Goal: Complete application form

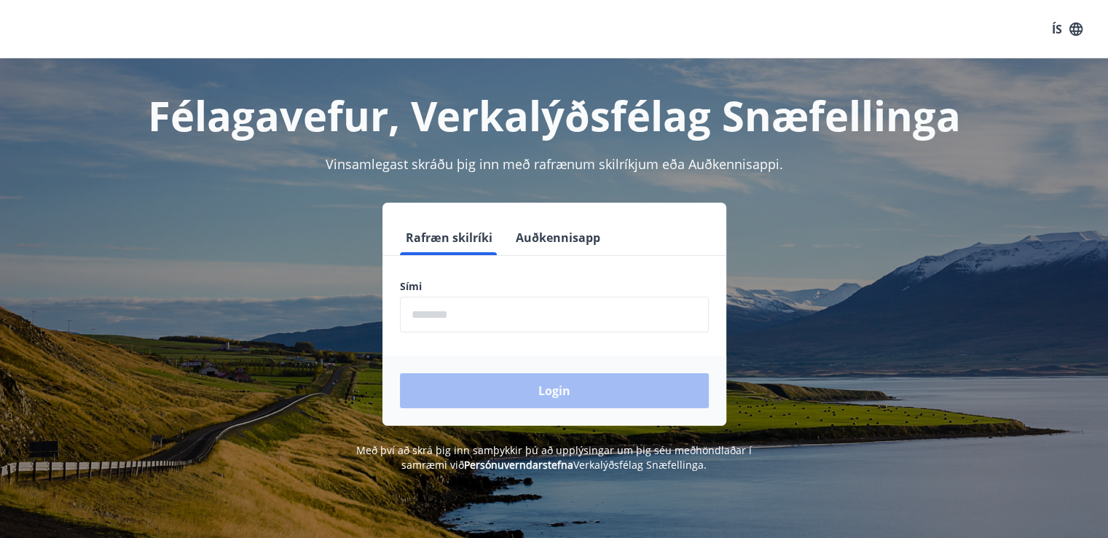
click at [434, 310] on input "phone" at bounding box center [554, 314] width 309 height 36
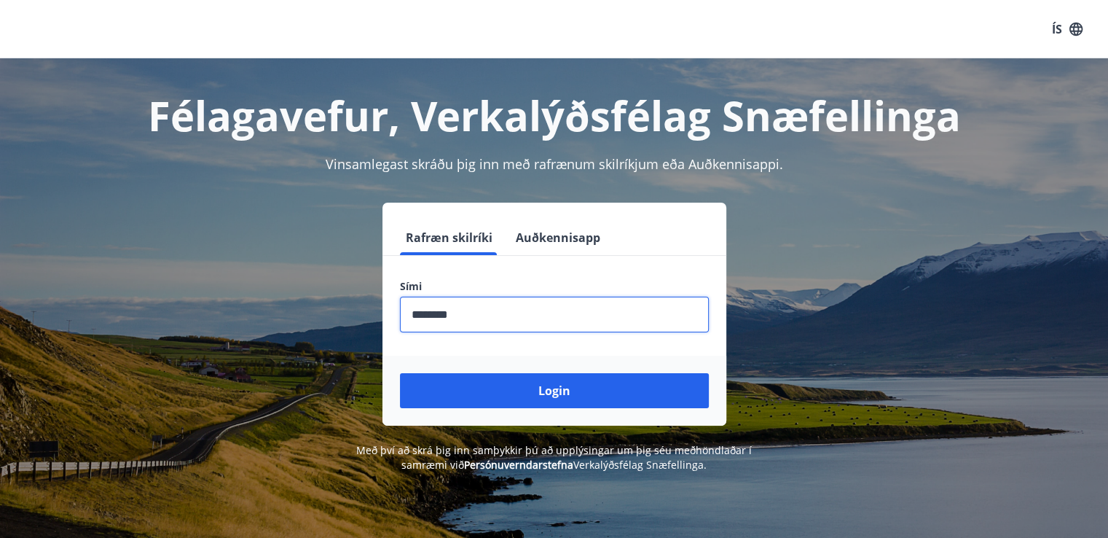
type input "********"
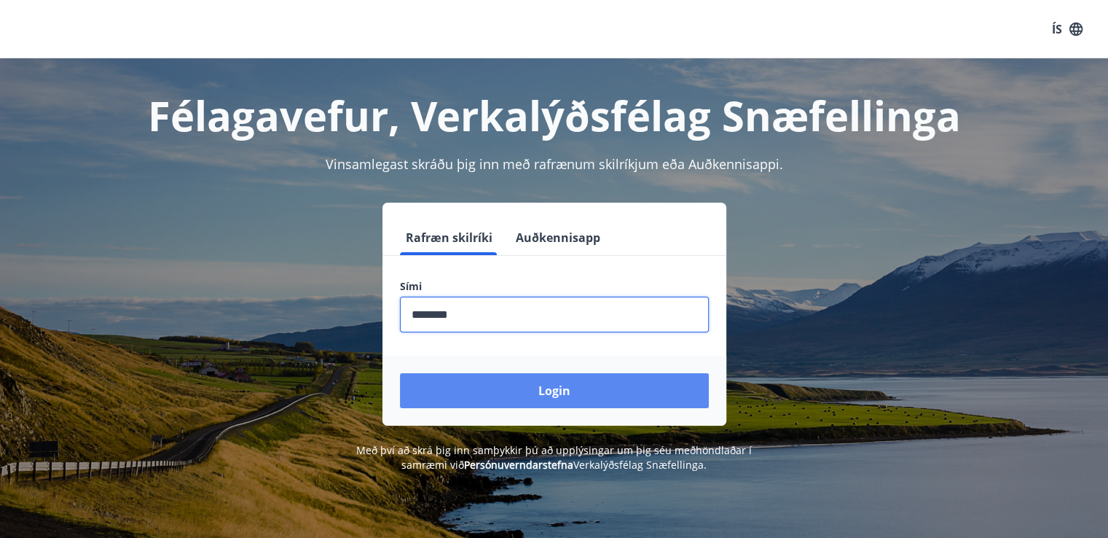
click at [507, 398] on button "Login" at bounding box center [554, 390] width 309 height 35
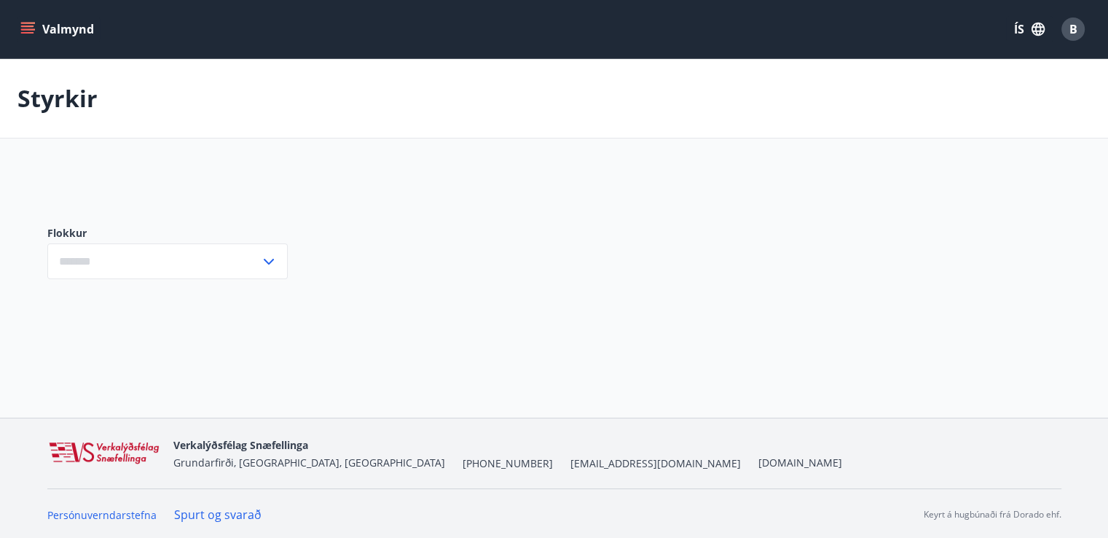
type input "***"
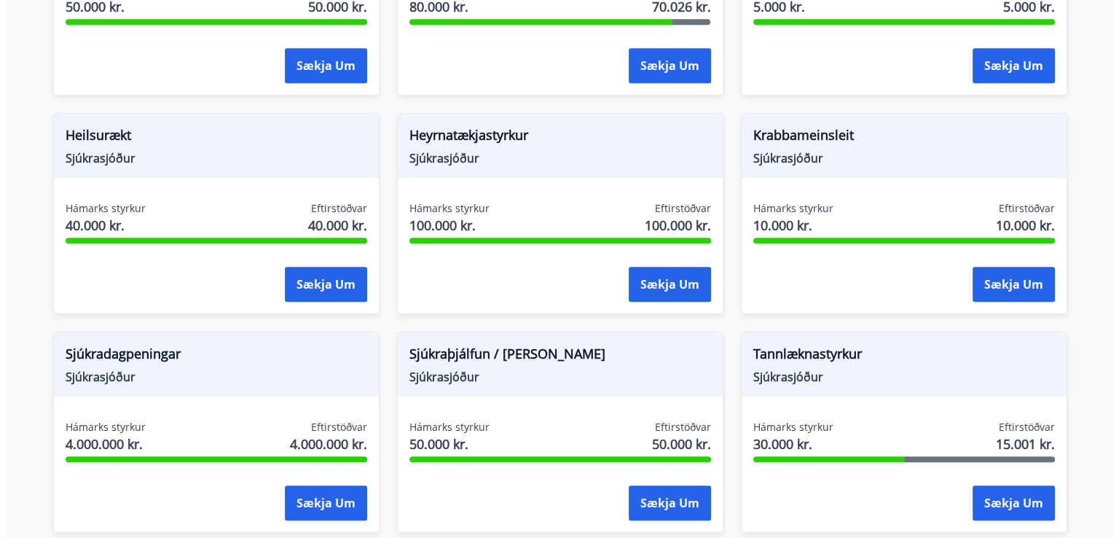
scroll to position [801, 0]
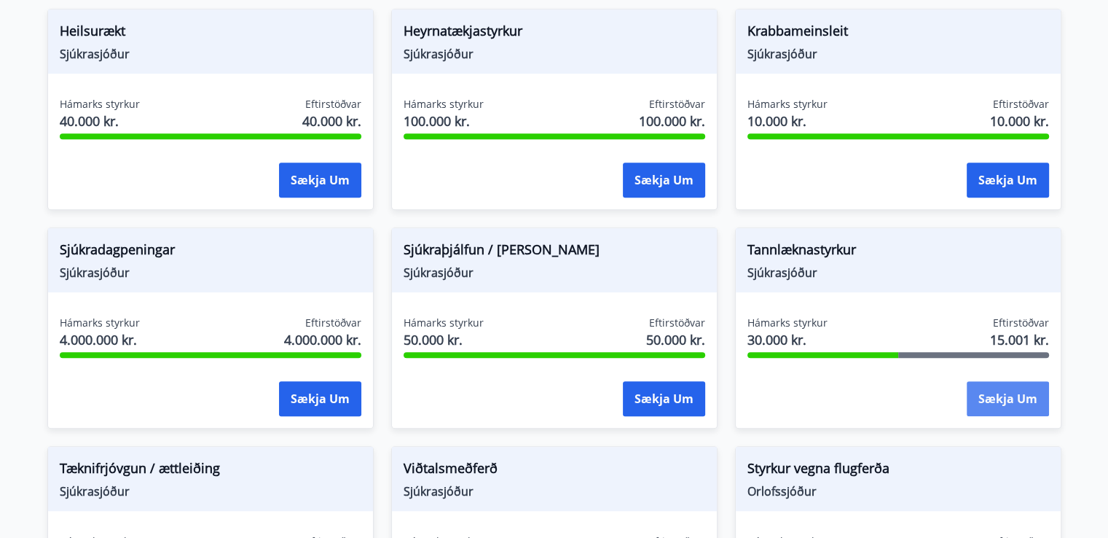
click at [1021, 407] on button "Sækja um" at bounding box center [1008, 398] width 82 height 35
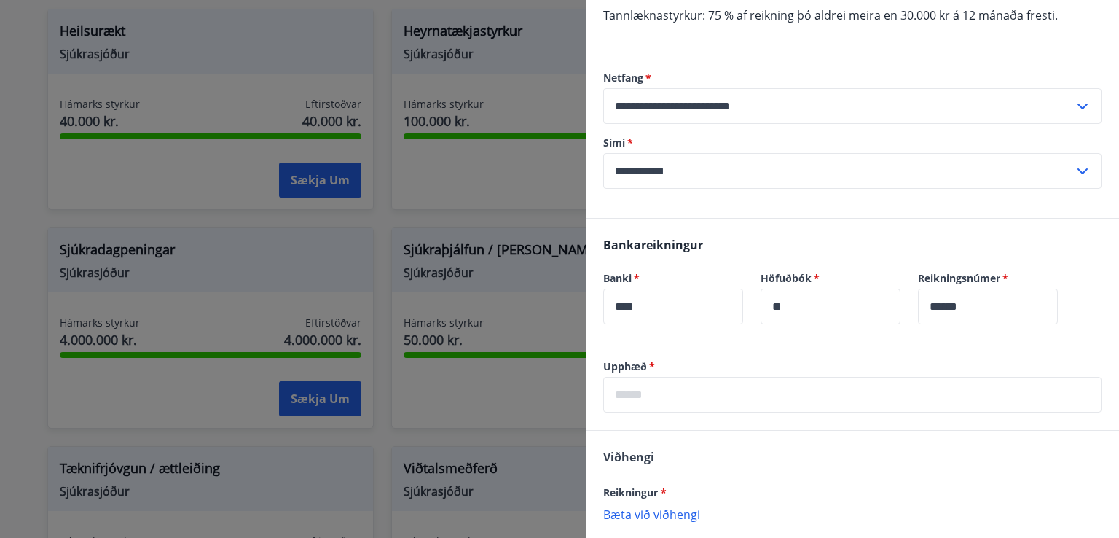
scroll to position [160, 0]
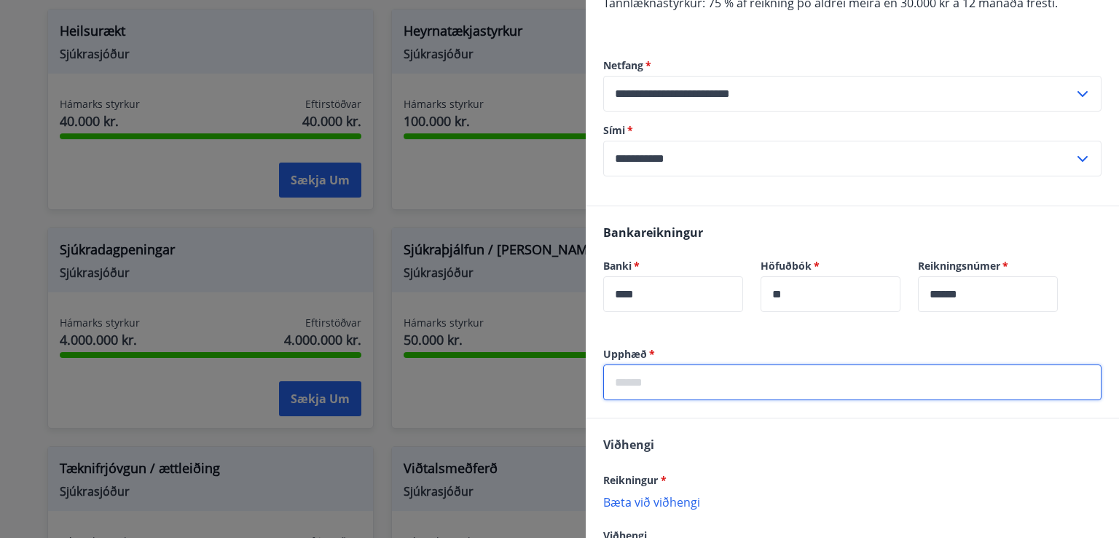
click at [814, 388] on input "text" at bounding box center [852, 382] width 498 height 36
type input "*****"
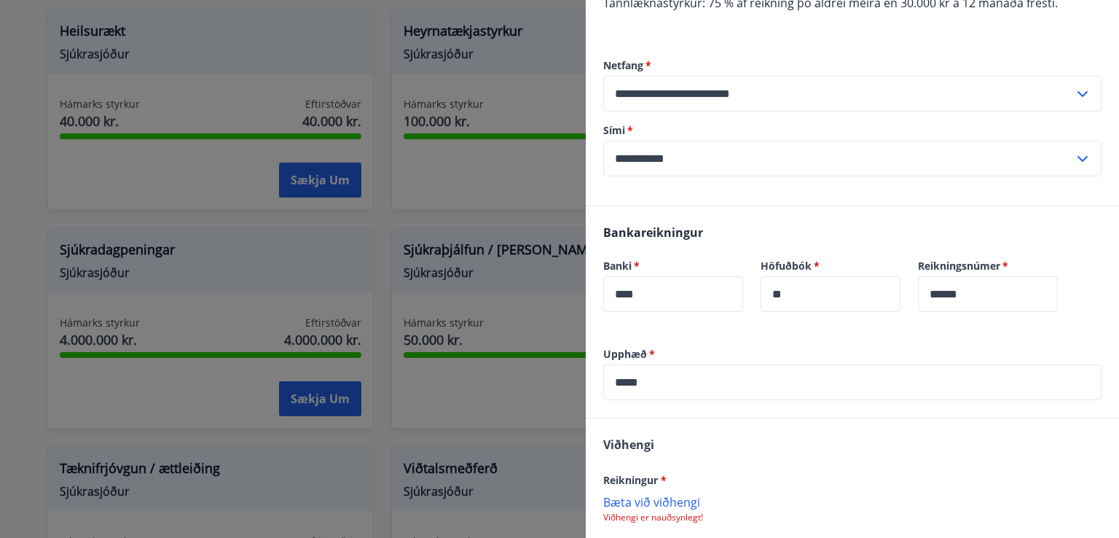
scroll to position [277, 0]
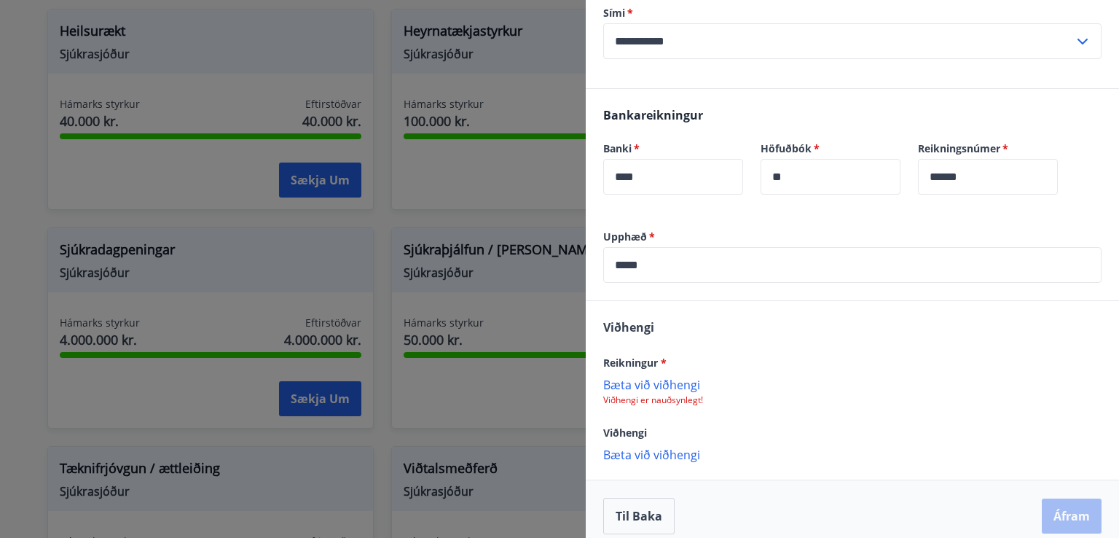
click at [626, 384] on p "Bæta við viðhengi" at bounding box center [852, 384] width 498 height 15
click at [656, 449] on p "Bæta við viðhengi" at bounding box center [852, 455] width 498 height 15
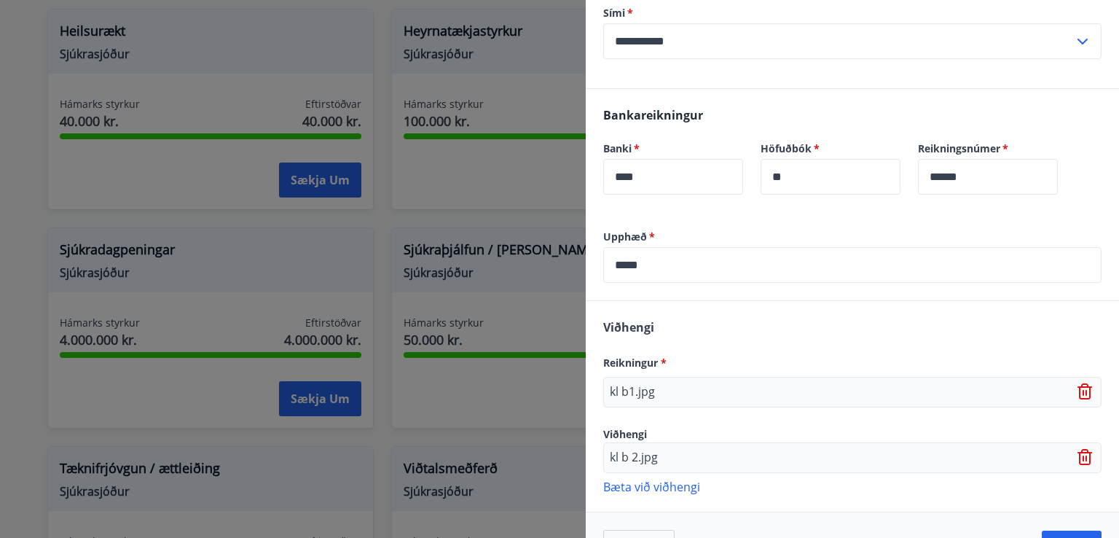
scroll to position [322, 0]
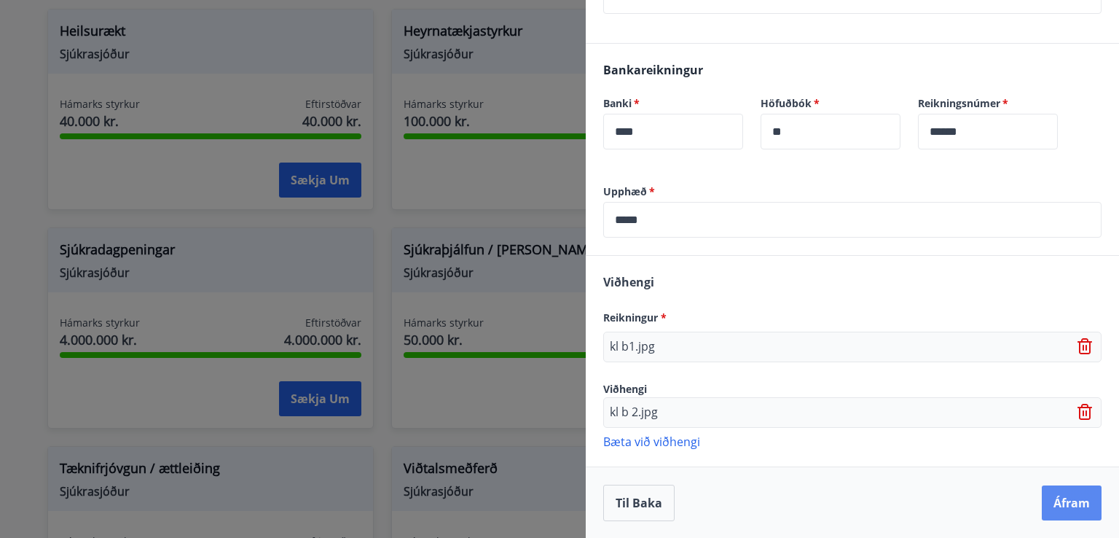
click at [1053, 494] on button "Áfram" at bounding box center [1072, 502] width 60 height 35
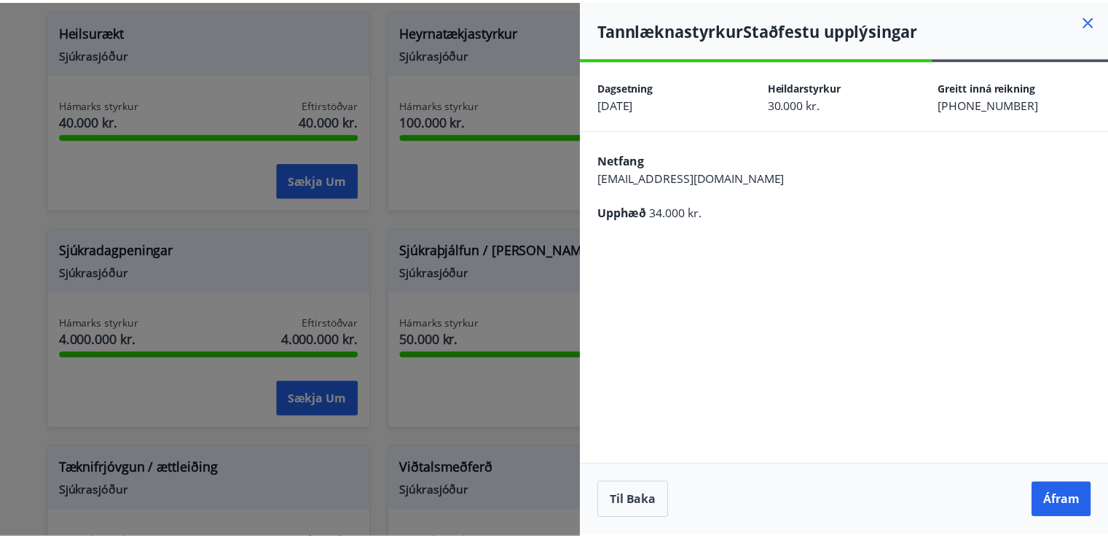
scroll to position [0, 0]
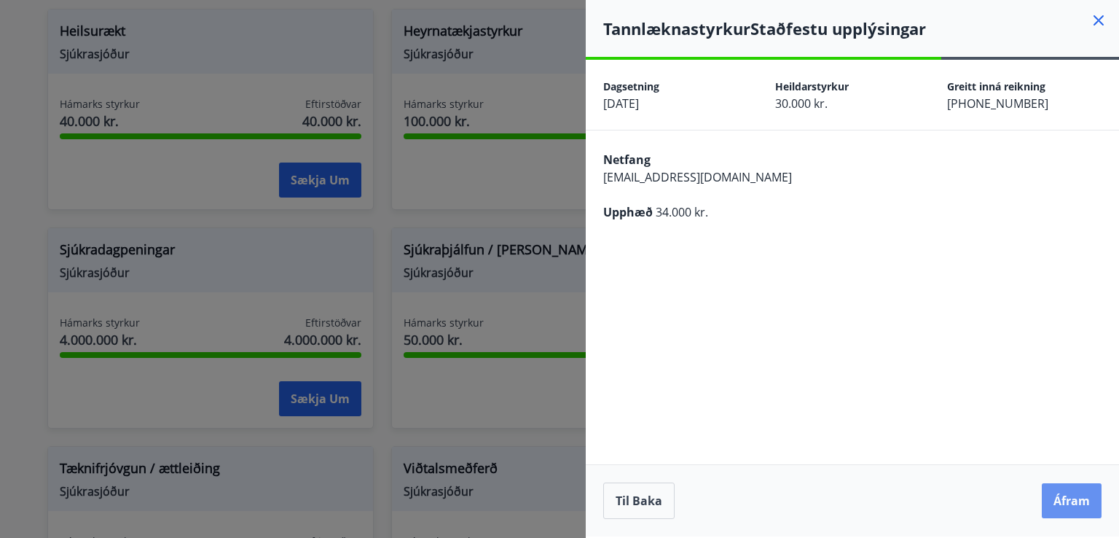
click at [1053, 494] on button "Áfram" at bounding box center [1072, 500] width 60 height 35
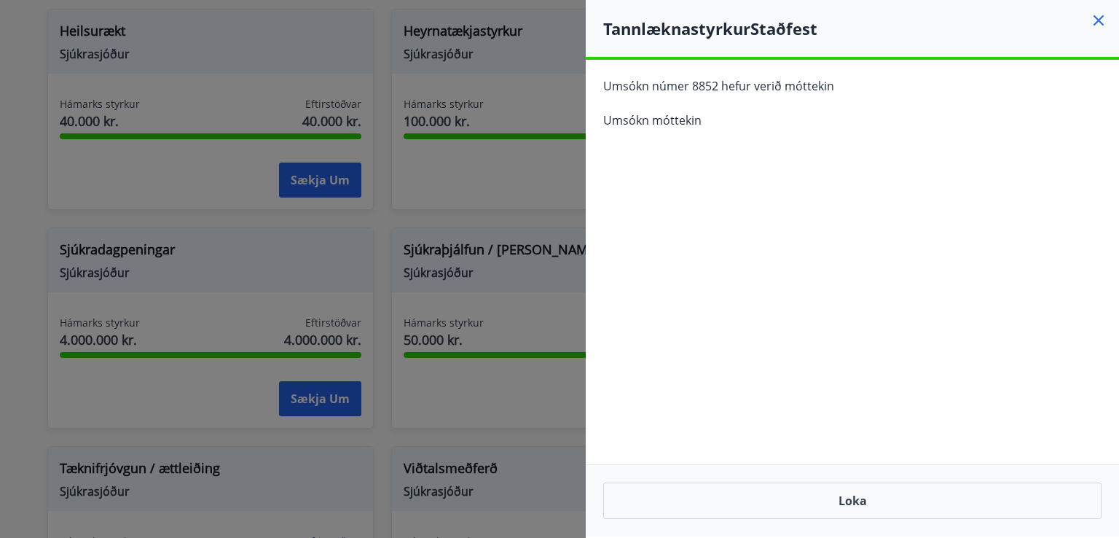
click at [1099, 21] on icon at bounding box center [1098, 20] width 17 height 17
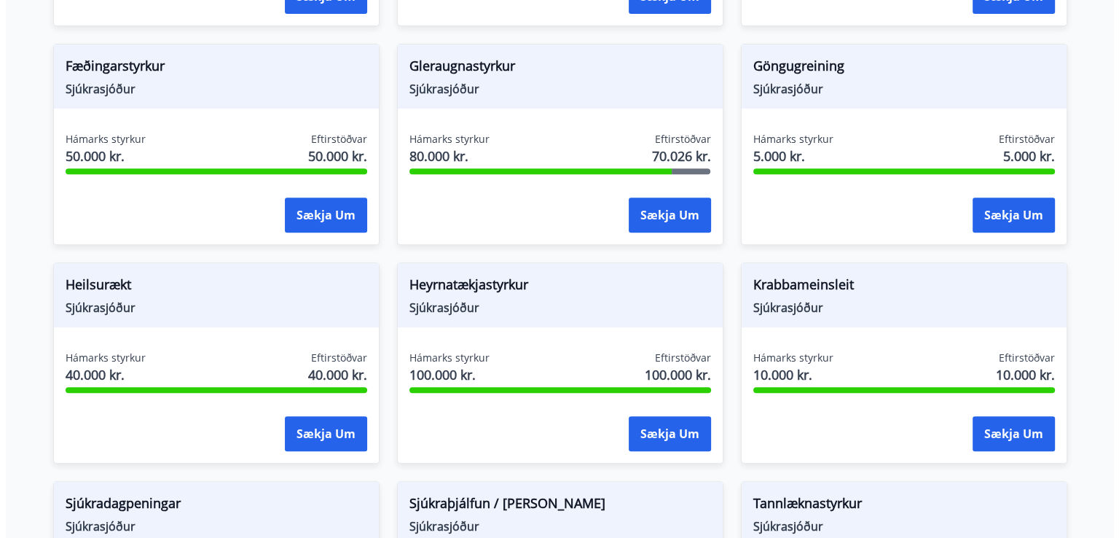
scroll to position [571, 0]
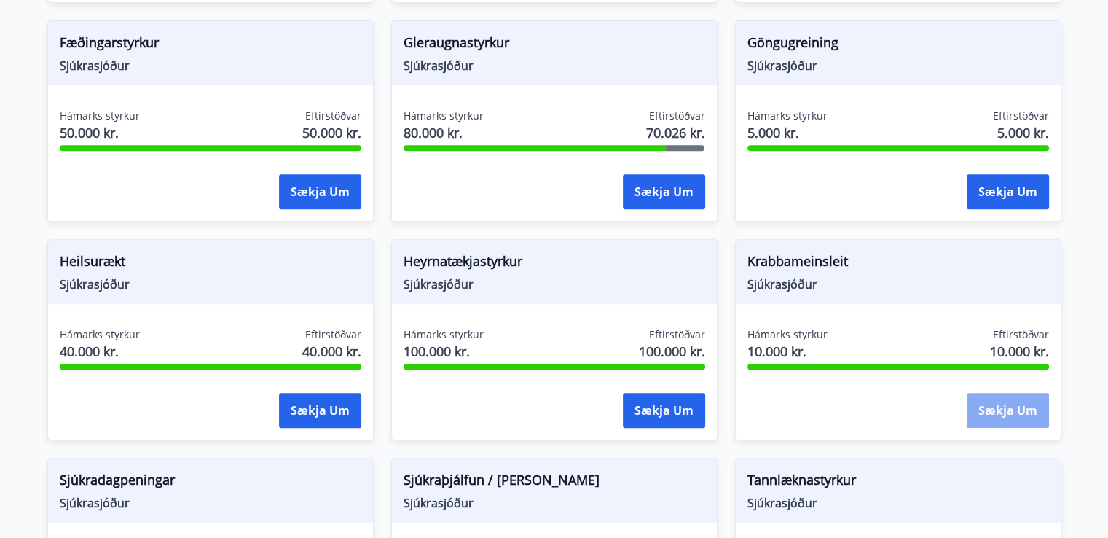
click at [1008, 401] on button "Sækja um" at bounding box center [1008, 410] width 82 height 35
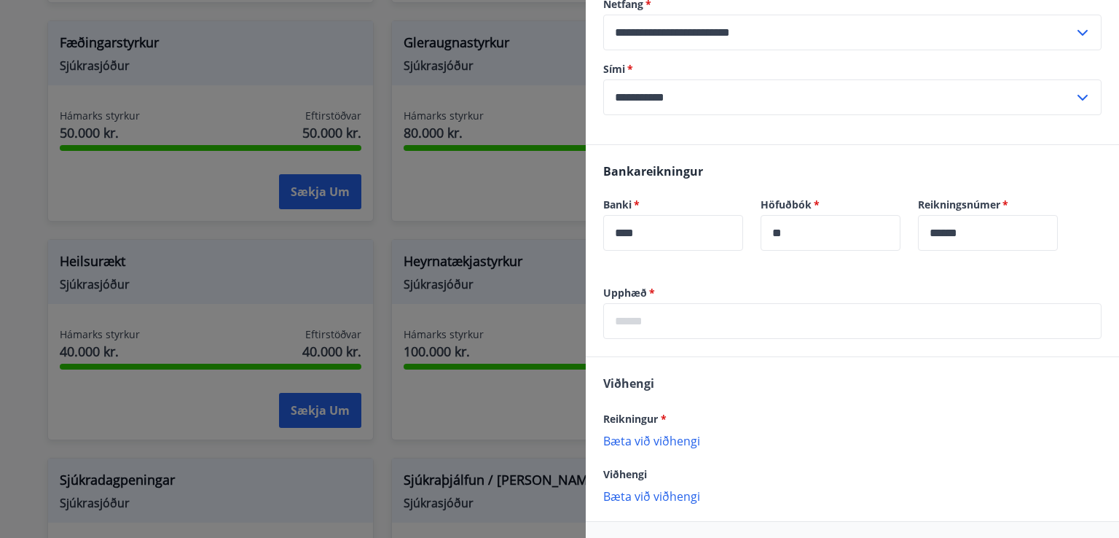
scroll to position [224, 0]
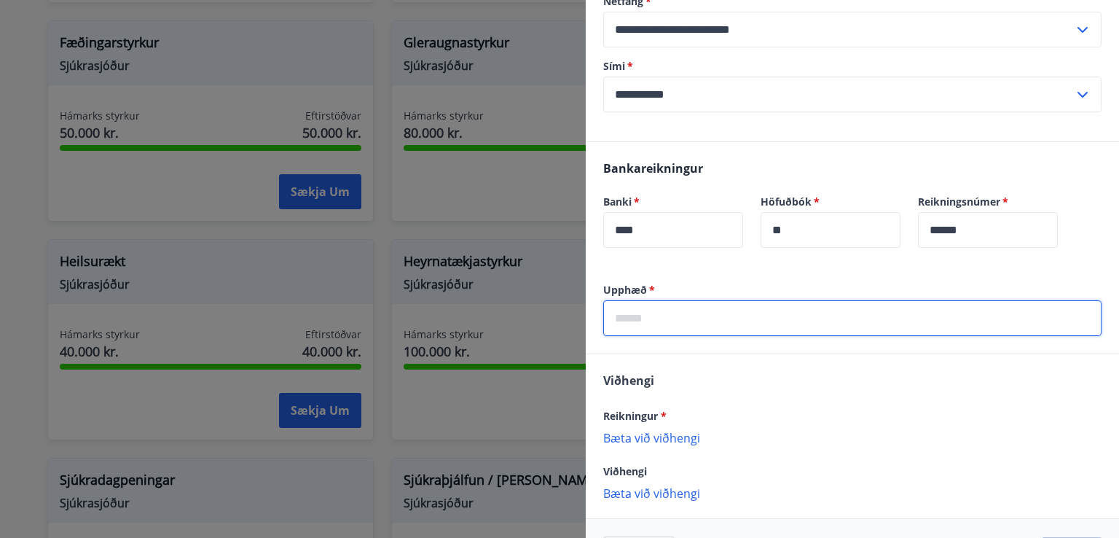
click at [729, 310] on input "text" at bounding box center [852, 318] width 498 height 36
click at [623, 437] on p "Bæta við viðhengi" at bounding box center [852, 437] width 498 height 15
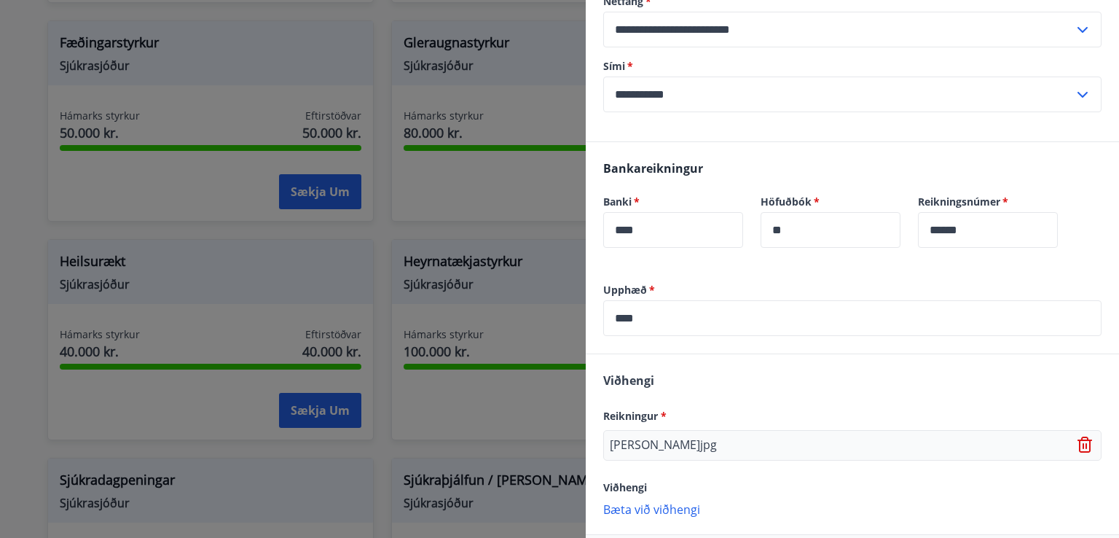
scroll to position [291, 0]
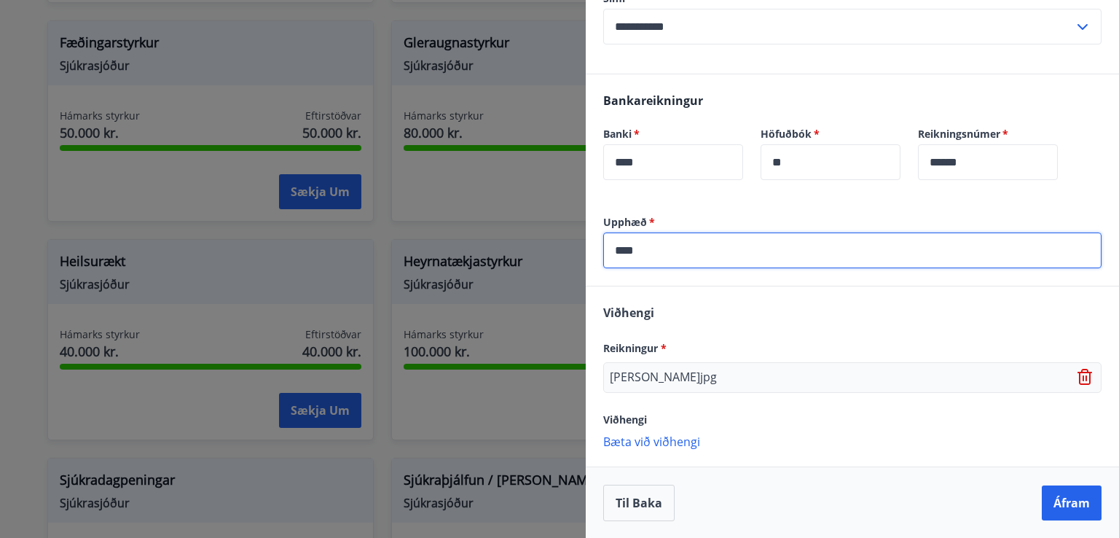
click at [806, 261] on input "****" at bounding box center [852, 250] width 498 height 36
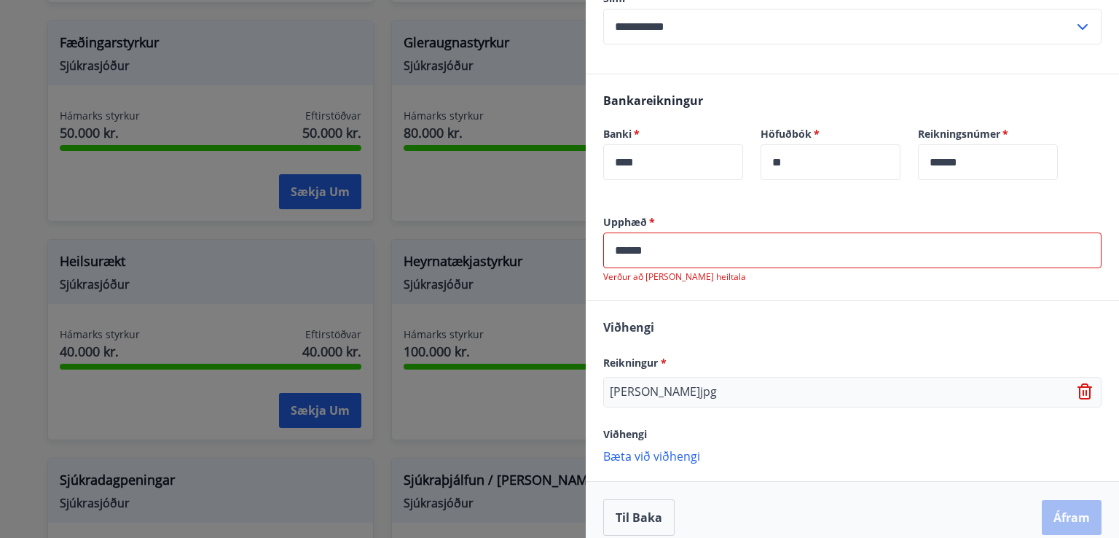
click at [824, 271] on p "Verður að vera heiltala" at bounding box center [852, 277] width 498 height 12
click at [739, 262] on input "******" at bounding box center [852, 250] width 498 height 36
click at [719, 225] on label "Upphæð   *" at bounding box center [852, 222] width 498 height 15
click at [681, 249] on input "******" at bounding box center [852, 250] width 498 height 36
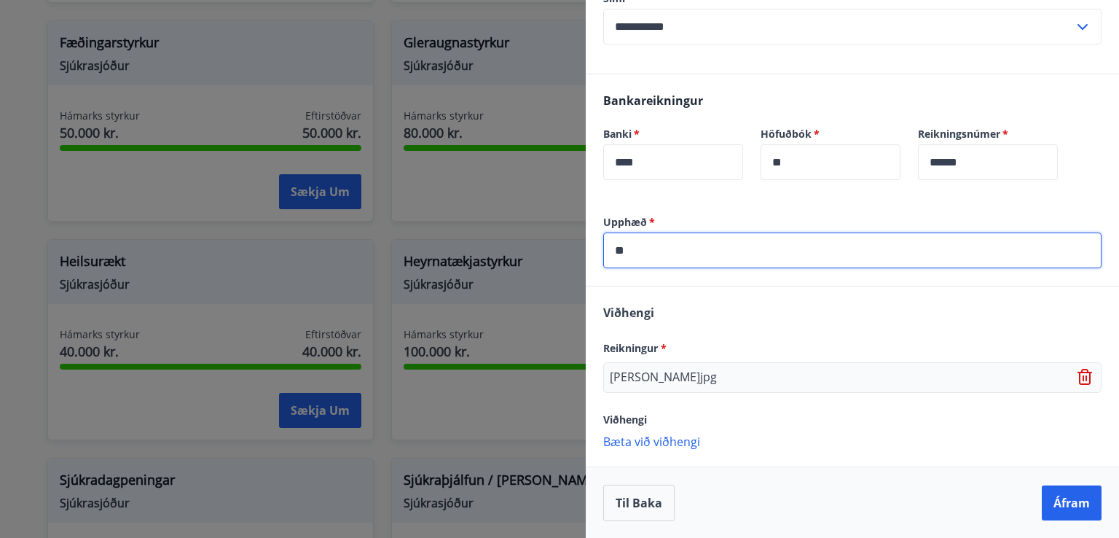
type input "*"
type input "****"
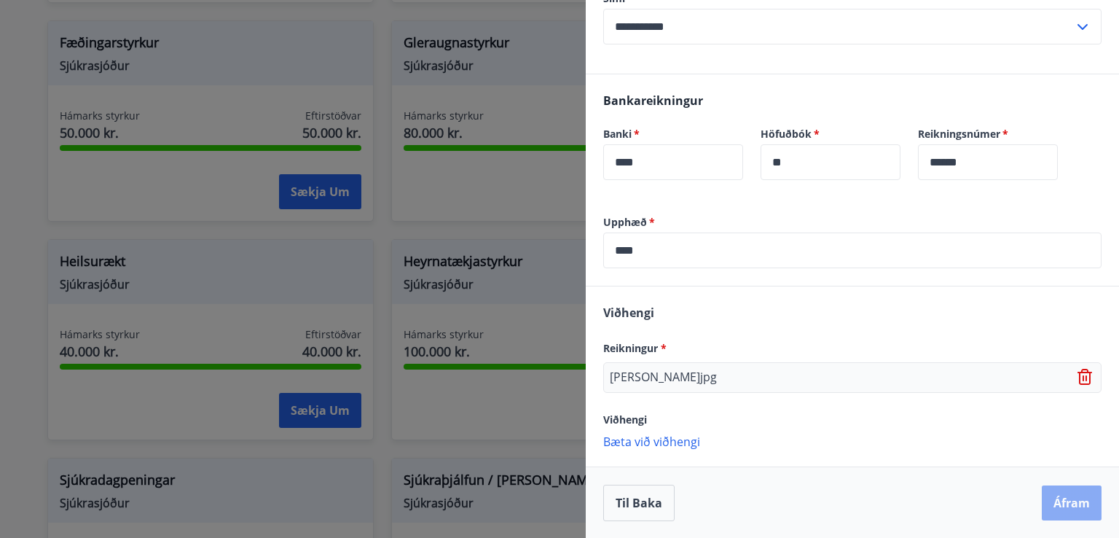
click at [1057, 495] on button "Áfram" at bounding box center [1072, 502] width 60 height 35
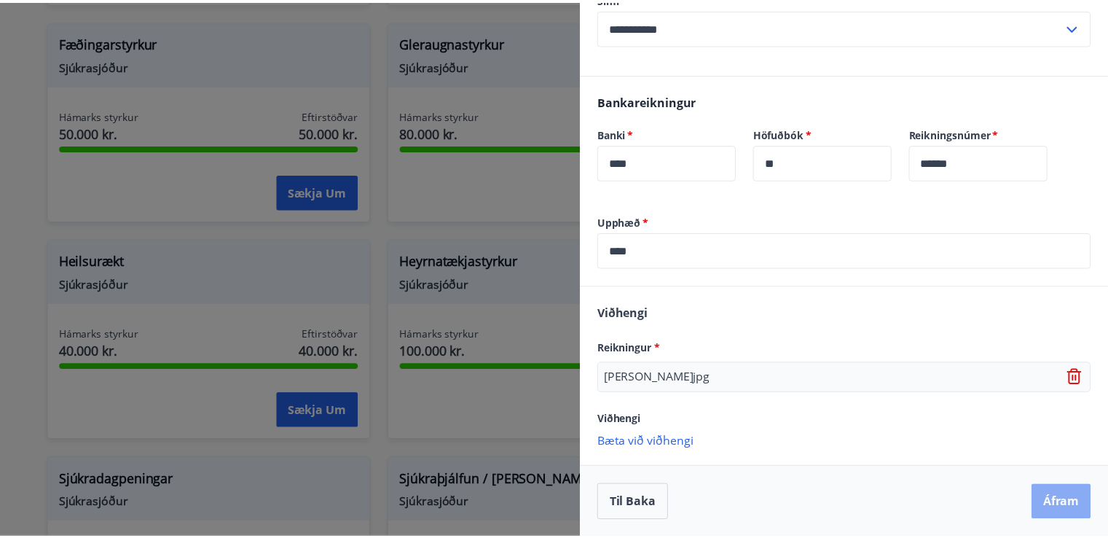
scroll to position [0, 0]
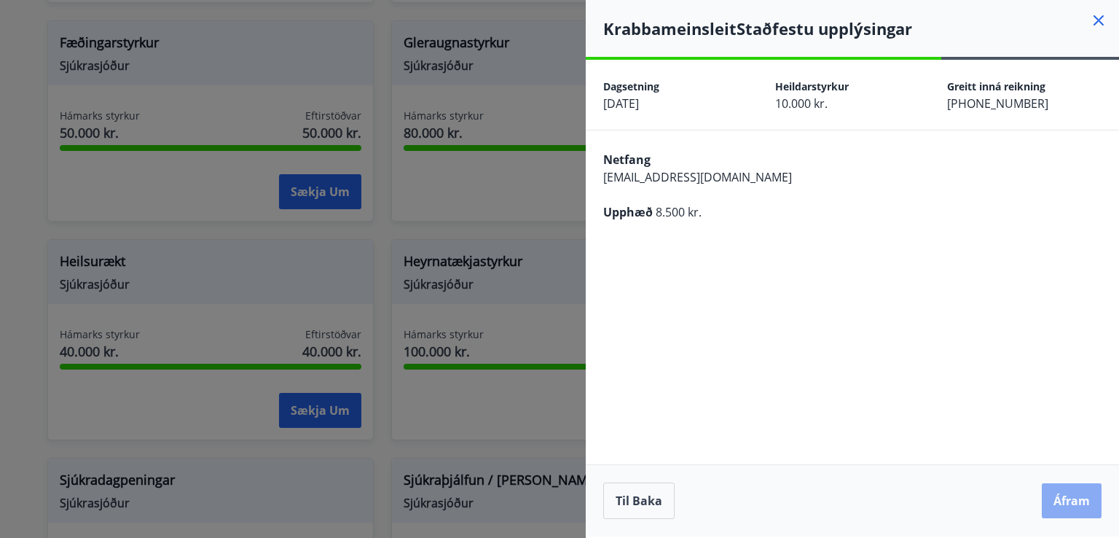
click at [1056, 490] on button "Áfram" at bounding box center [1072, 500] width 60 height 35
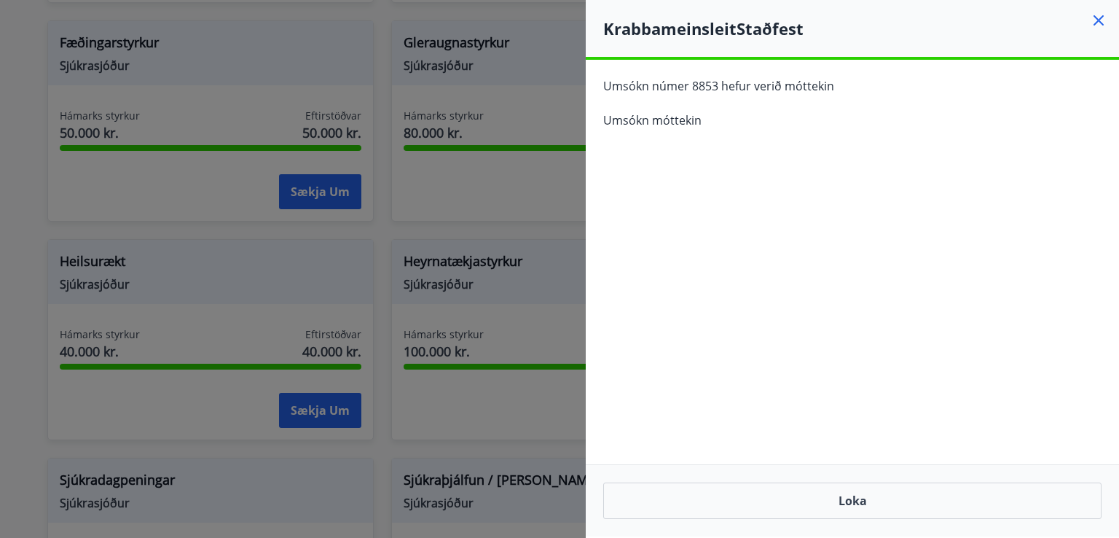
click at [1096, 15] on icon at bounding box center [1098, 20] width 17 height 17
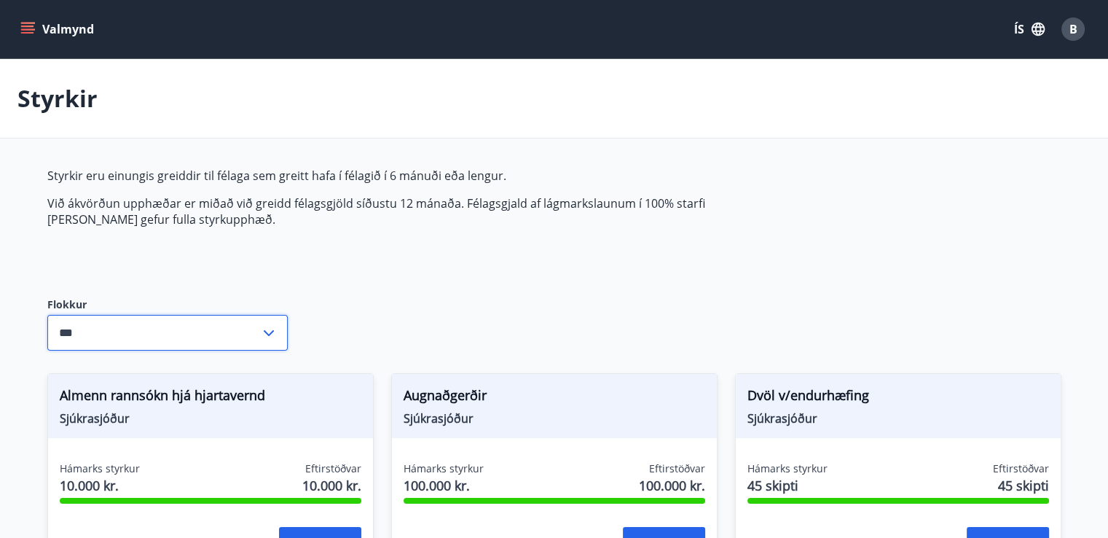
click at [250, 323] on input "***" at bounding box center [153, 333] width 213 height 36
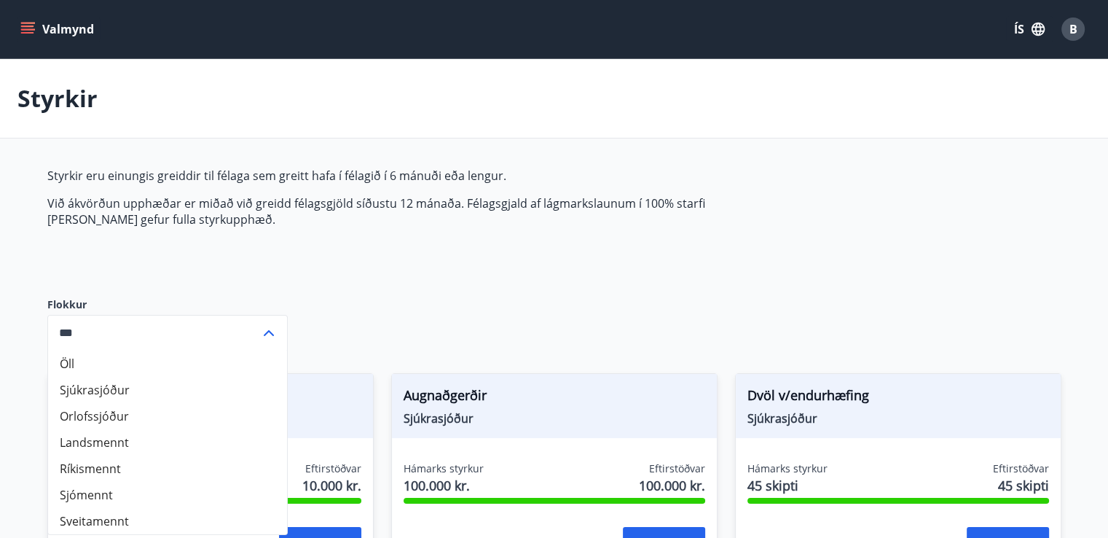
click at [230, 272] on div "Styrkir eru einungis greiddir til félaga sem greitt hafa í félagið í 6 mánuði e…" at bounding box center [391, 221] width 688 height 106
click at [231, 272] on div "Styrkir eru einungis greiddir til félaga sem greitt hafa í félagið í 6 mánuði e…" at bounding box center [391, 221] width 688 height 106
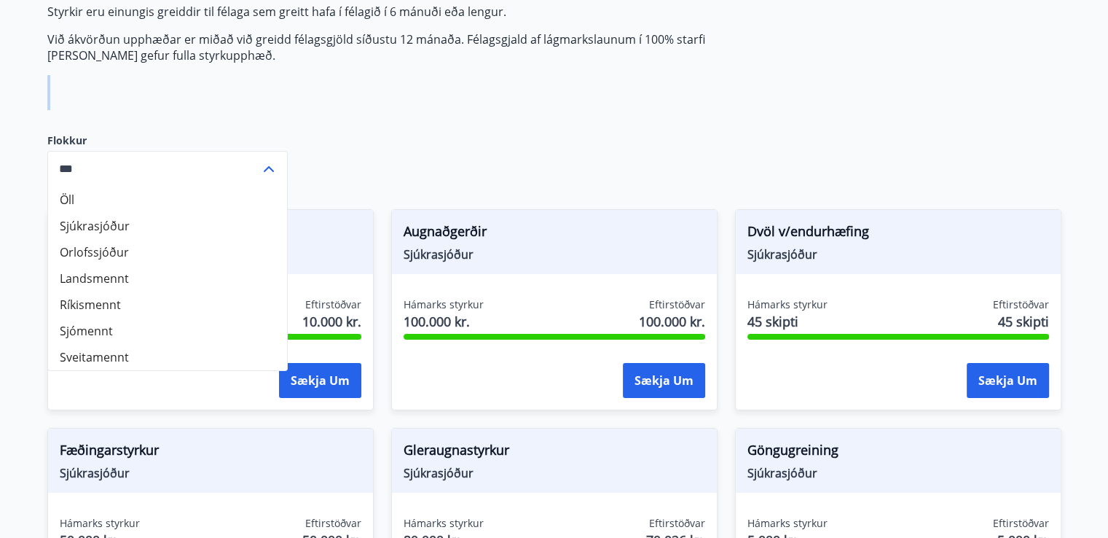
scroll to position [256, 0]
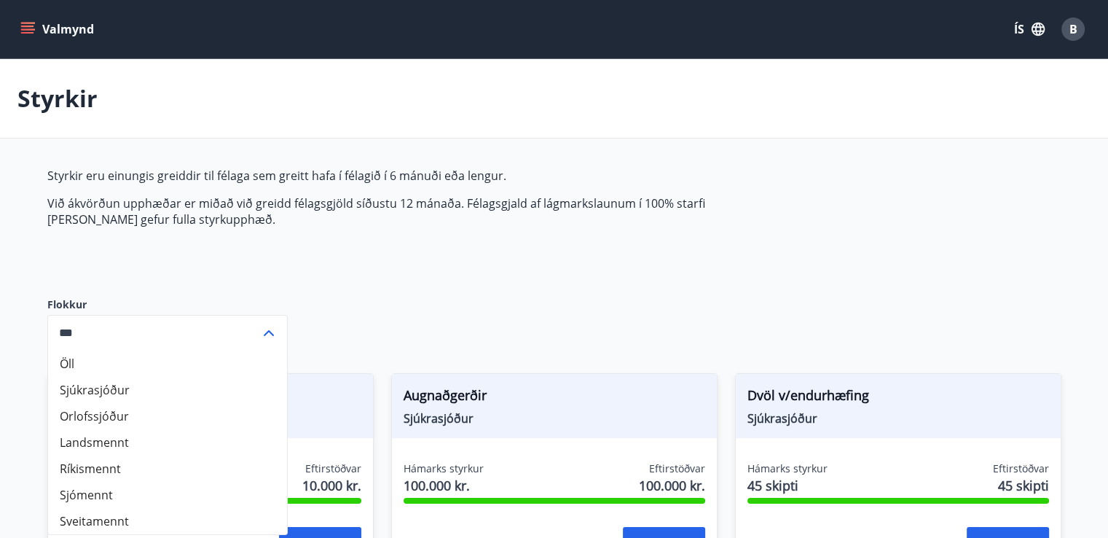
click at [23, 31] on icon "menu" at bounding box center [27, 29] width 15 height 15
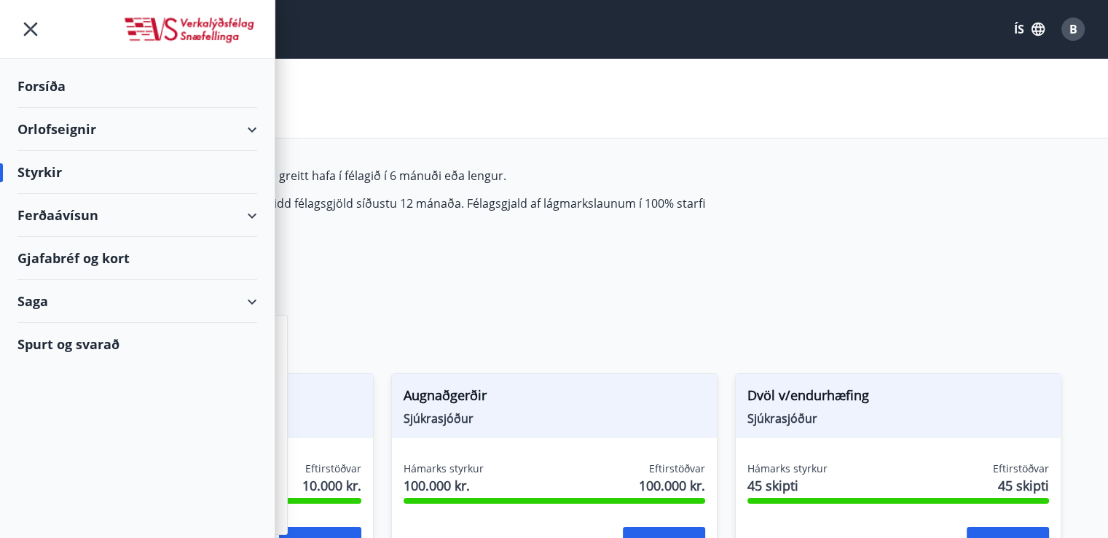
click at [37, 295] on div "Saga" at bounding box center [137, 301] width 240 height 43
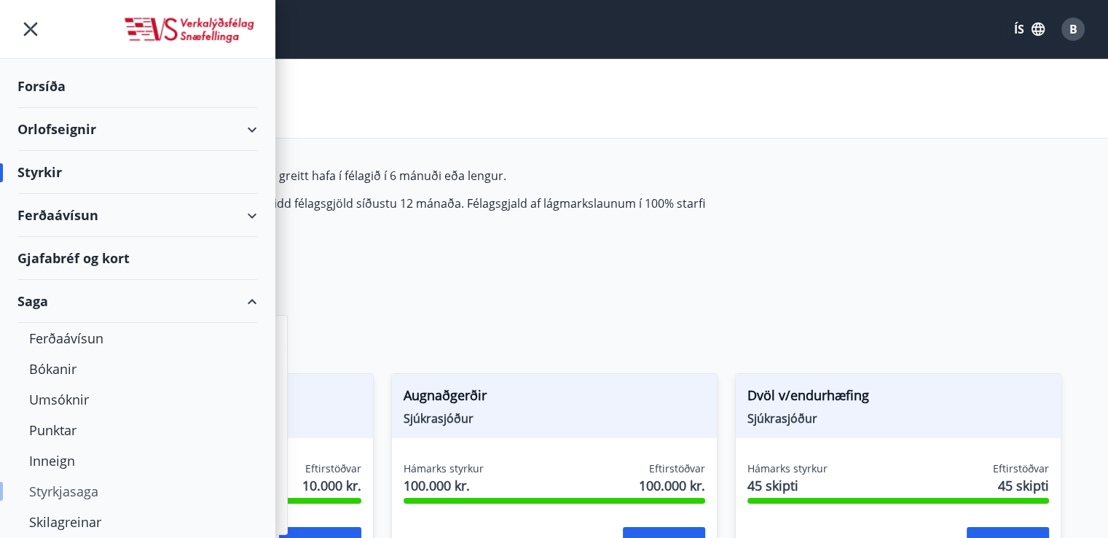
click at [67, 482] on div "Styrkjasaga" at bounding box center [137, 491] width 216 height 31
